Goal: Task Accomplishment & Management: Manage account settings

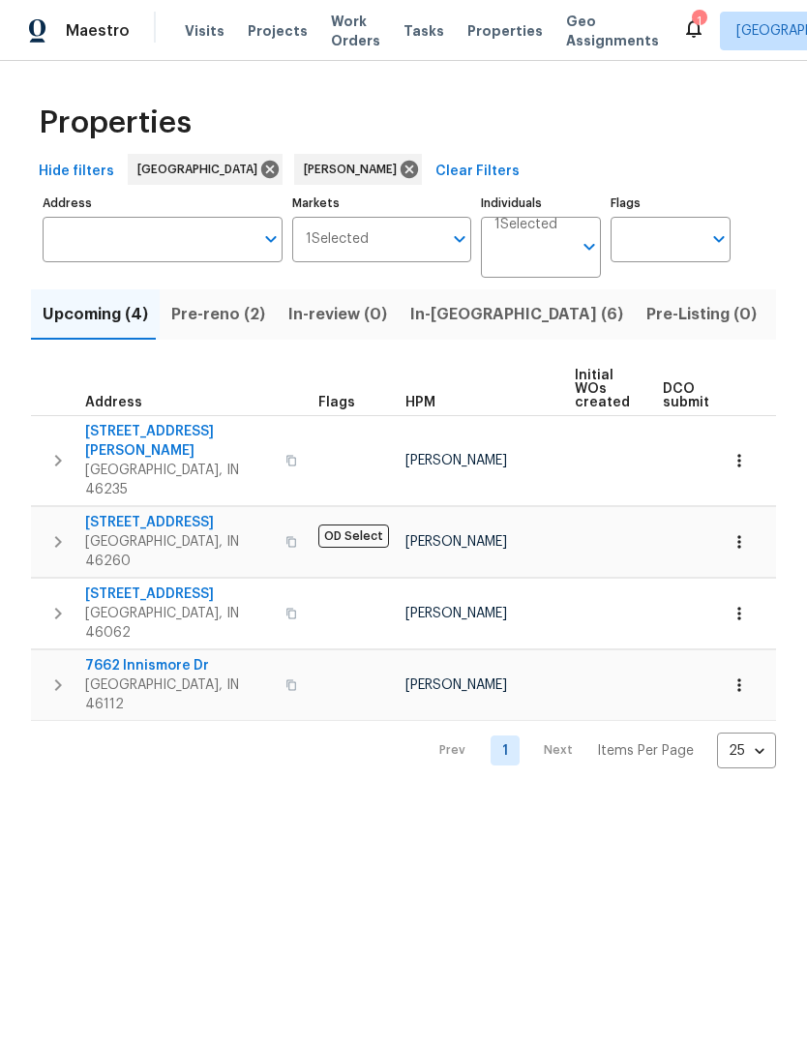
click at [437, 310] on span "In-reno (6)" at bounding box center [516, 314] width 213 height 27
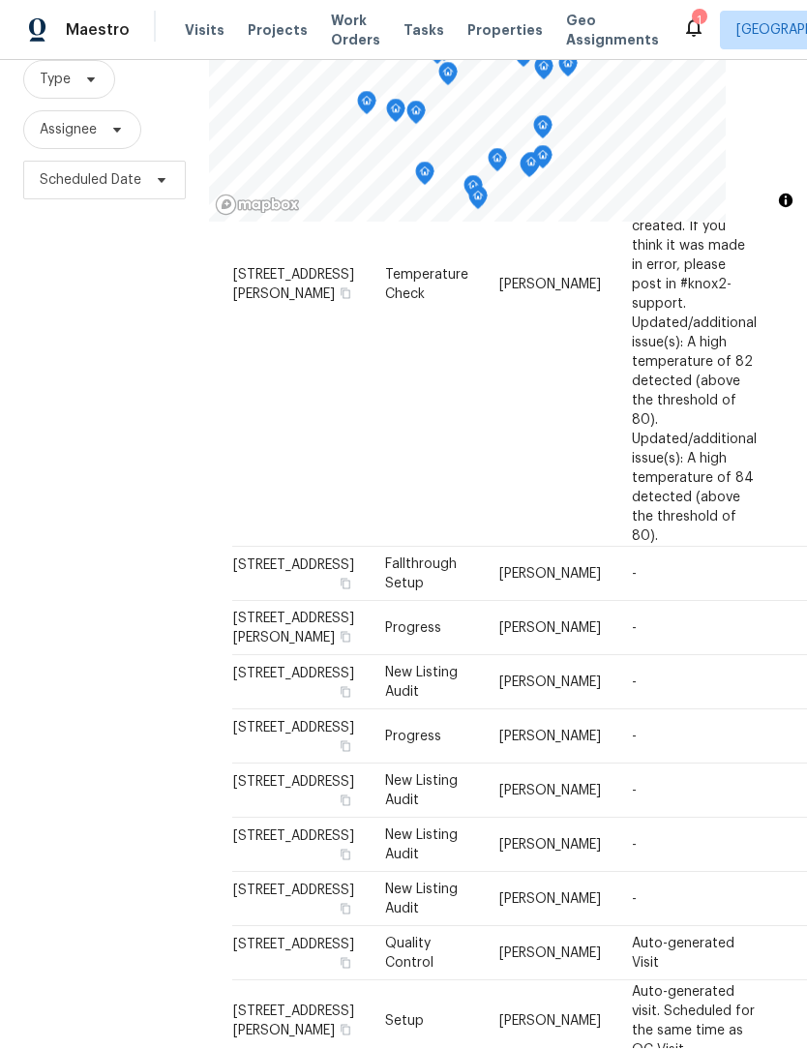
scroll to position [64, 0]
click at [558, 1033] on div "Address Type Assignee Comments Scheduled Date ↑ [STREET_ADDRESS][PERSON_NAME] T…" at bounding box center [508, 642] width 598 height 839
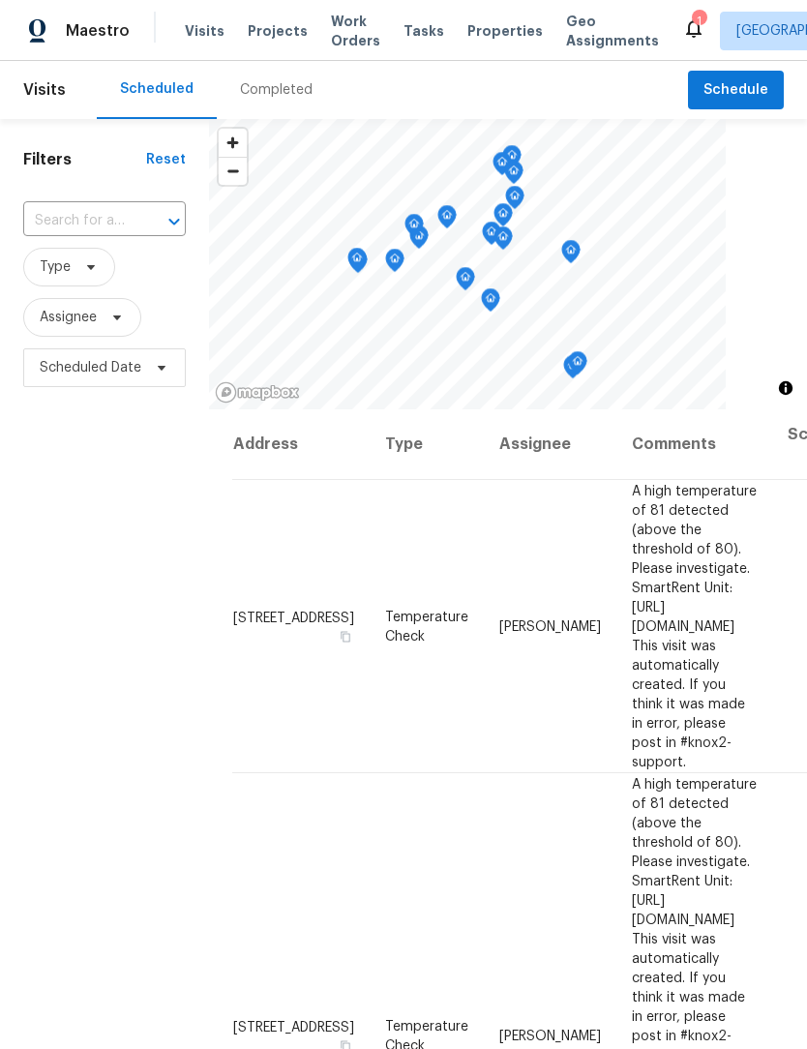
scroll to position [0, 0]
click at [151, 672] on div "Filters Reset ​ Type Assignee Scheduled Date" at bounding box center [104, 683] width 209 height 1129
